Goal: Navigation & Orientation: Find specific page/section

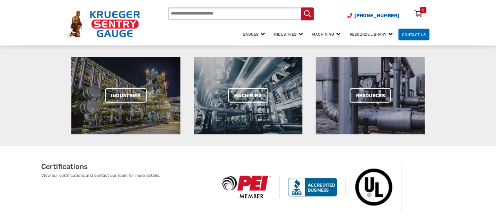
scroll to position [196, 0]
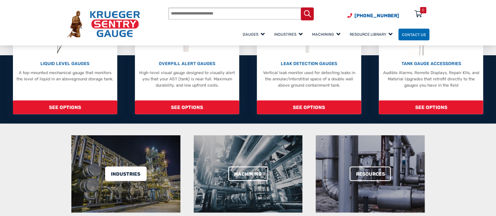
click at [125, 172] on link "Industries" at bounding box center [126, 174] width 42 height 15
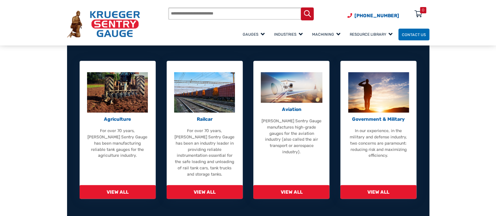
scroll to position [314, 0]
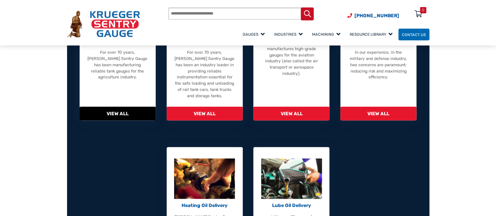
click at [116, 114] on span "View All" at bounding box center [118, 114] width 76 height 14
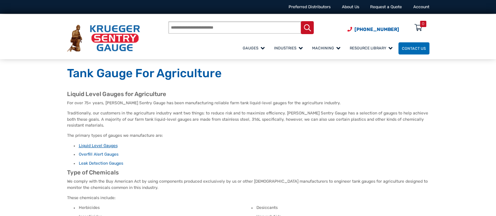
click at [111, 147] on link "Liquid Level Gauges" at bounding box center [98, 145] width 39 height 5
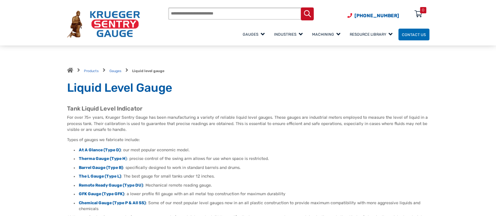
scroll to position [39, 0]
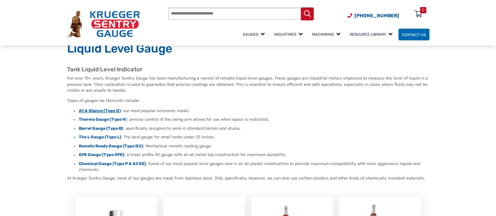
click at [102, 112] on strong "At A Glance (Type D)" at bounding box center [100, 110] width 42 height 5
